Goal: Information Seeking & Learning: Learn about a topic

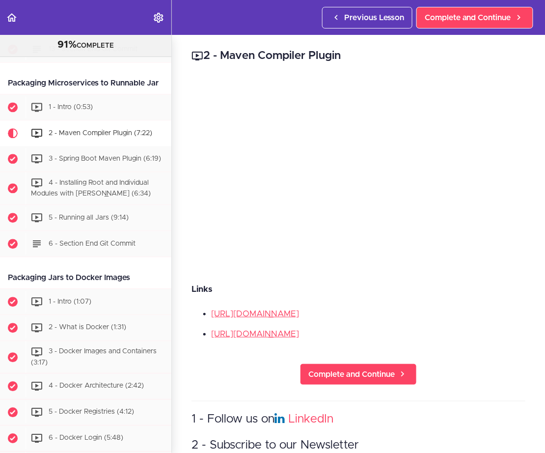
click at [10, 14] on use "Back to course curriculum" at bounding box center [12, 17] width 10 height 8
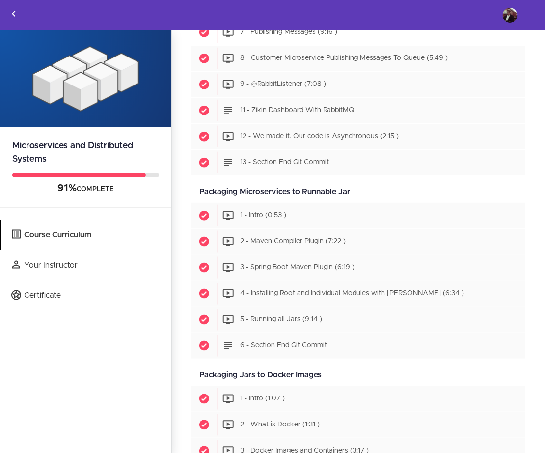
scroll to position [2067, 0]
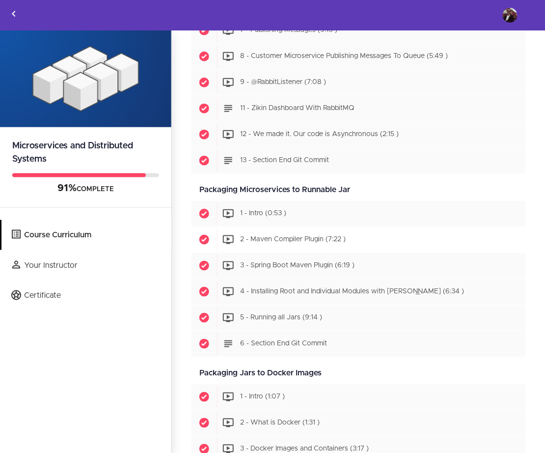
click at [266, 243] on span "2 - Maven Compiler Plugin (7:22 )" at bounding box center [293, 239] width 106 height 7
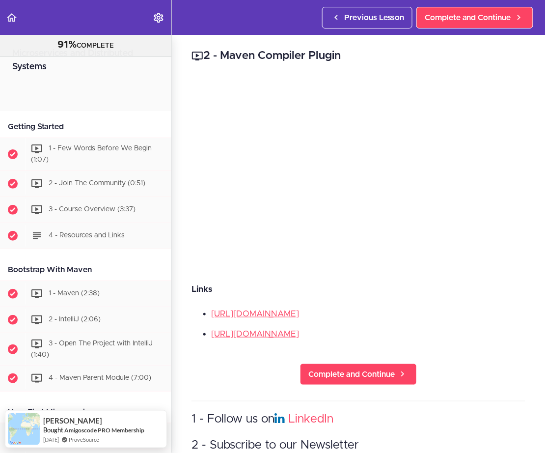
scroll to position [2386, 0]
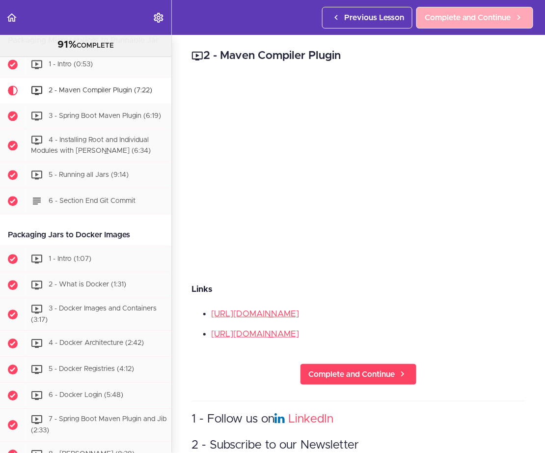
click at [451, 21] on span "Complete and Continue" at bounding box center [468, 18] width 86 height 12
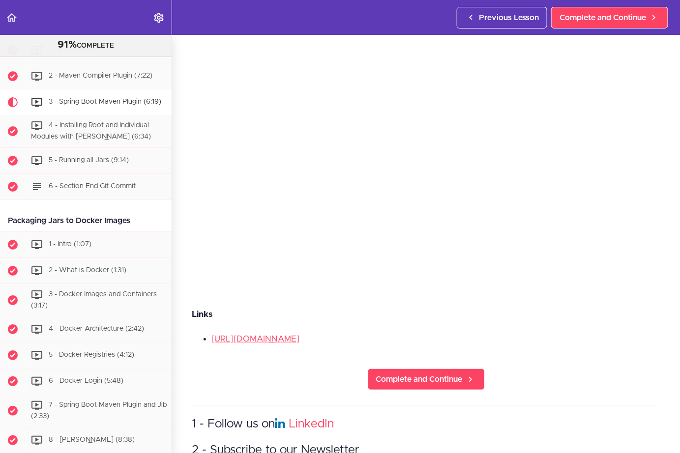
scroll to position [30, 0]
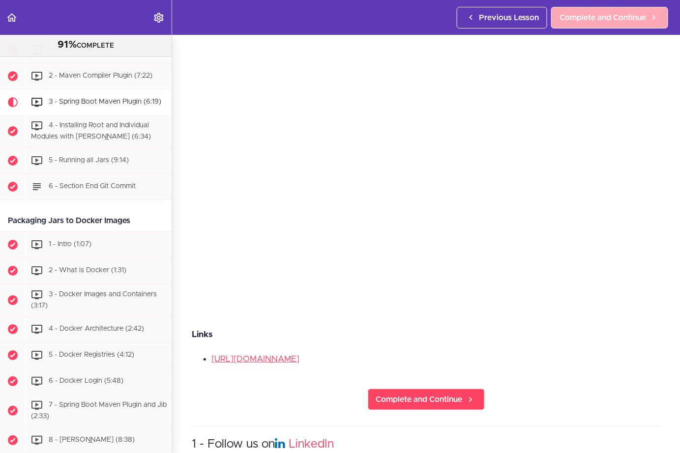
click at [545, 18] on span "Complete and Continue" at bounding box center [602, 18] width 86 height 12
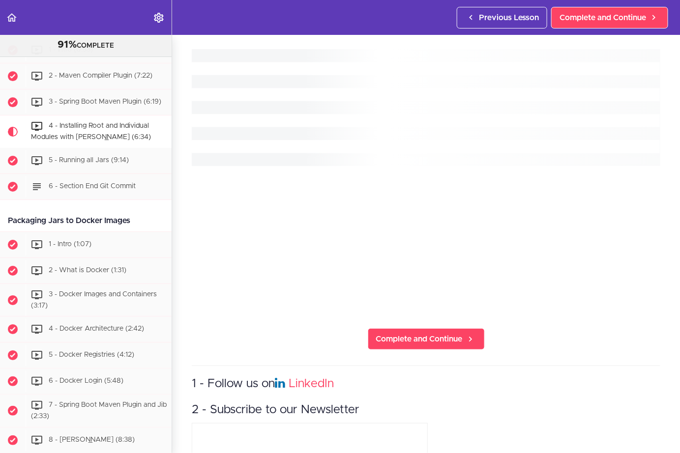
scroll to position [2425, 0]
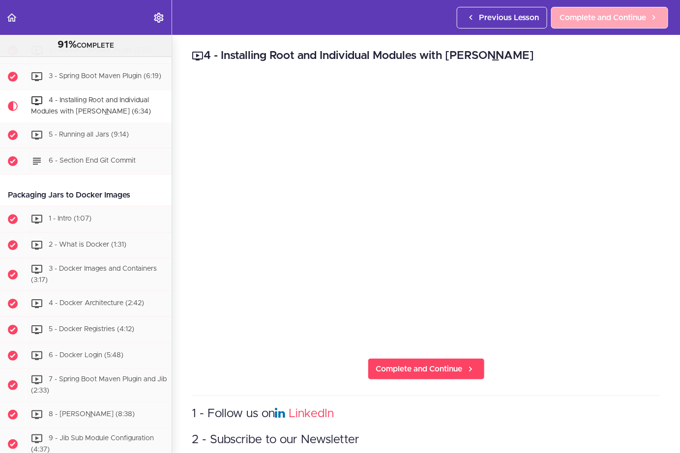
click at [545, 20] on span "Complete and Continue" at bounding box center [602, 18] width 86 height 12
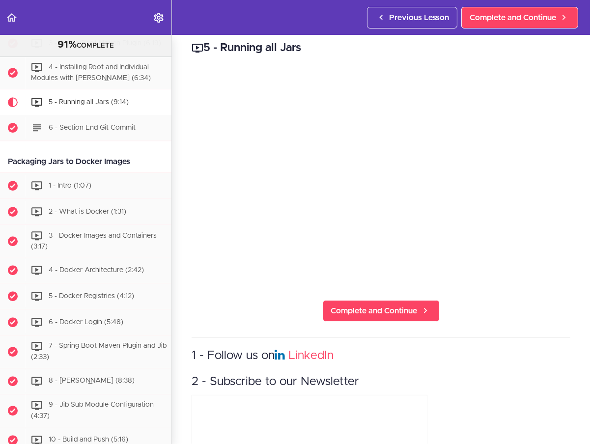
scroll to position [14, 0]
